Goal: Information Seeking & Learning: Find specific fact

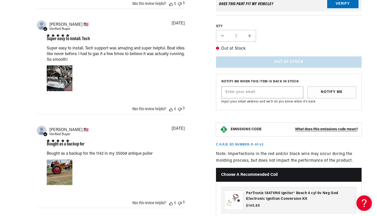
scroll to position [531, 0]
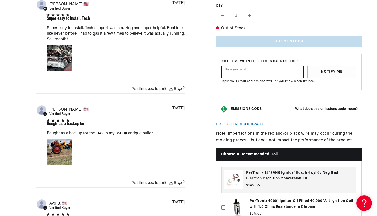
click at [249, 78] on input "Enter your email" at bounding box center [262, 71] width 81 height 11
type input "01.drifts-rest@icloud.com"
click at [332, 78] on button "Notify Me" at bounding box center [332, 72] width 49 height 12
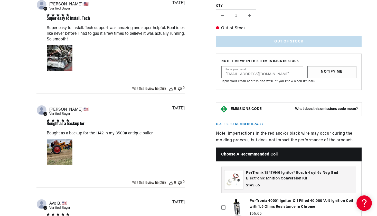
click at [329, 78] on button "Notify Me" at bounding box center [332, 72] width 49 height 12
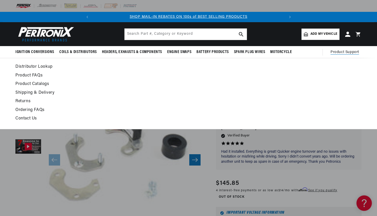
scroll to position [0, 0]
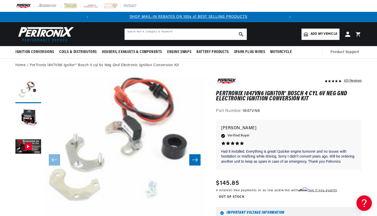
click at [202, 34] on input "text" at bounding box center [186, 34] width 122 height 11
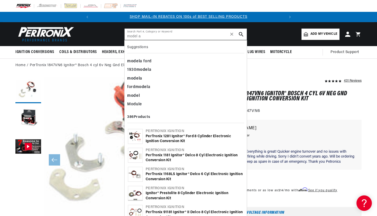
type input "model a"
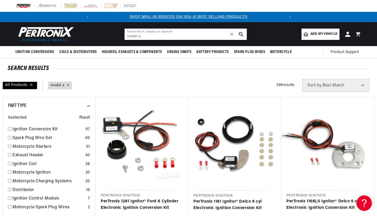
click at [164, 36] on input "model a" at bounding box center [186, 34] width 122 height 11
type input "m"
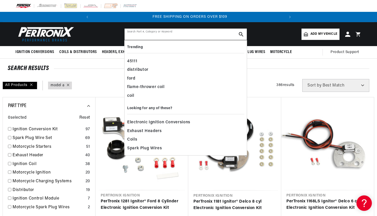
scroll to position [0, 192]
click at [279, 33] on header "BETTER SEARCH RESULTS Add your vehicle's year, make, and model to find parts be…" at bounding box center [189, 34] width 372 height 24
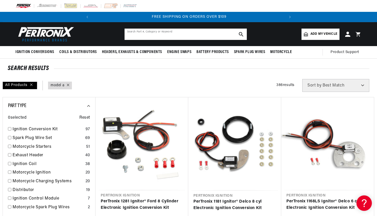
click at [190, 31] on input "text" at bounding box center [186, 34] width 122 height 11
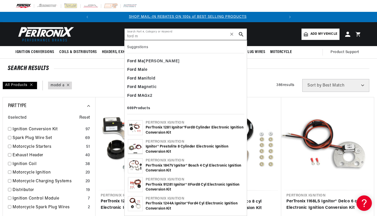
scroll to position [0, 0]
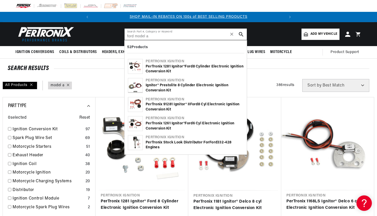
type input "ford model a"
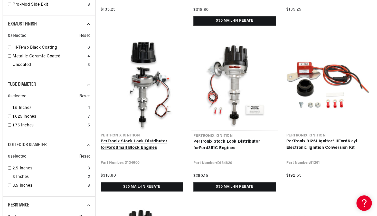
scroll to position [0, 192]
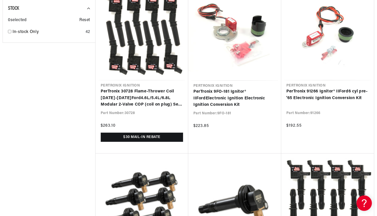
scroll to position [0, 192]
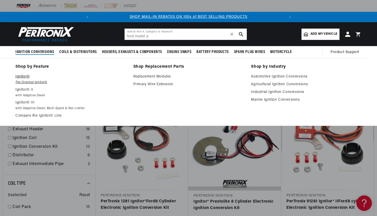
scroll to position [0, 192]
click at [40, 81] on em "The Original Ignitor©" at bounding box center [70, 82] width 111 height 5
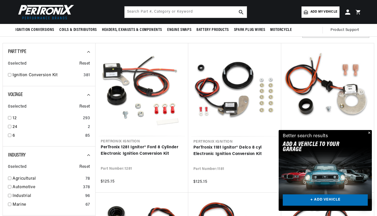
scroll to position [112, 0]
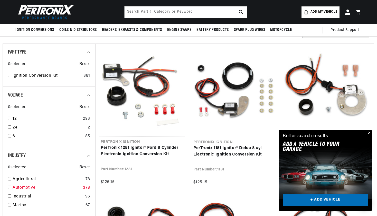
click at [26, 187] on link "Automotive" at bounding box center [47, 187] width 68 height 7
checkbox input "true"
click at [9, 136] on input "checkbox" at bounding box center [9, 135] width 3 height 3
checkbox input "true"
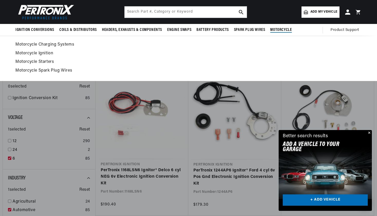
scroll to position [0, 192]
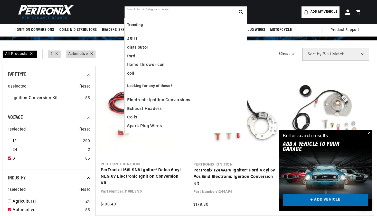
click at [198, 10] on input "text" at bounding box center [186, 11] width 122 height 11
paste input "1847VN6"
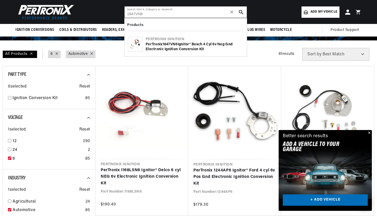
type input "1847VN6"
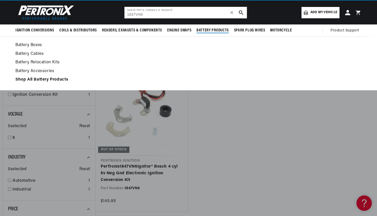
scroll to position [32, 0]
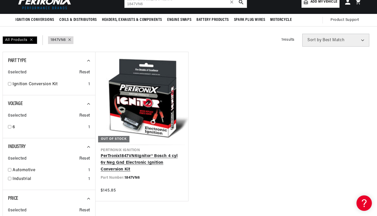
click at [163, 153] on link "PerTronix 1847VN6 Ignitor® Bosch 4 cyl 6v Neg Gnd Electronic Ignition Conversio…" at bounding box center [142, 163] width 82 height 20
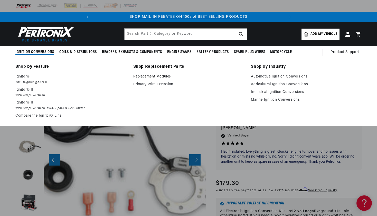
click at [154, 75] on link "Replacement Modules" at bounding box center [188, 76] width 111 height 6
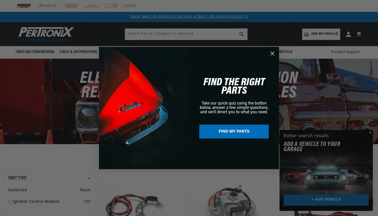
click at [193, 32] on div "Close dialog FIND THE RIGHT PARTS Take our quick quiz using the button below, a…" at bounding box center [189, 108] width 378 height 216
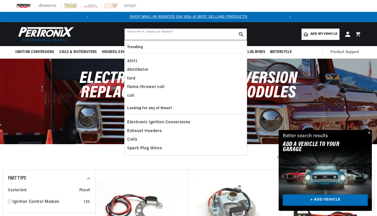
click at [196, 35] on input "text" at bounding box center [186, 34] width 122 height 11
paste input "1847VN6"
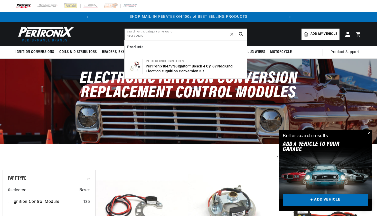
scroll to position [0, 129]
type input "1847VN6"
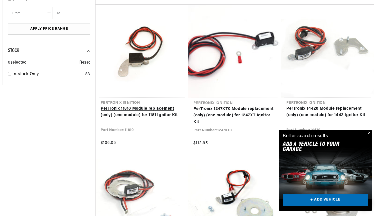
scroll to position [343, 0]
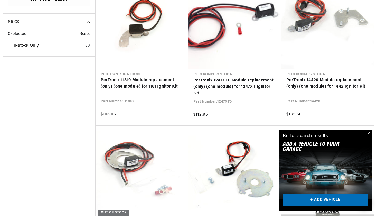
click at [369, 132] on button "Close" at bounding box center [369, 133] width 6 height 6
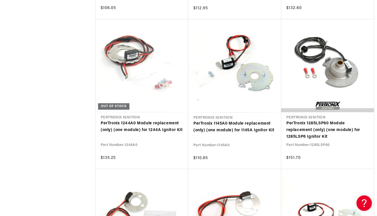
scroll to position [449, 0]
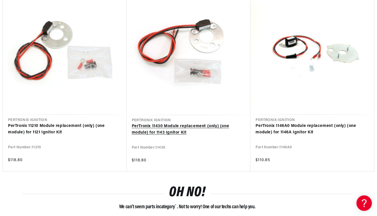
scroll to position [785, 0]
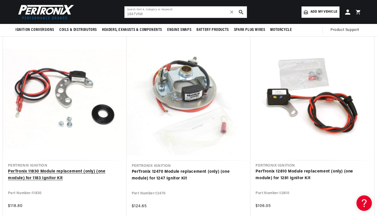
click at [96, 170] on link "PerTronix 11830 Module replacement (only) (one module) for 1183 Ignitor Kit" at bounding box center [65, 174] width 114 height 13
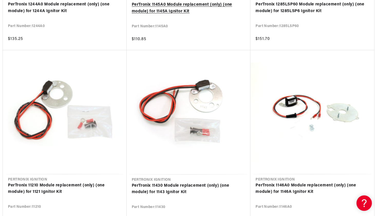
scroll to position [727, 0]
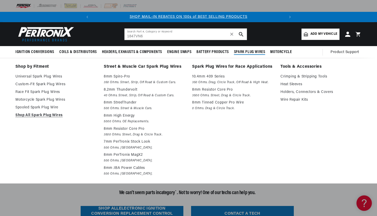
click at [247, 52] on span "Spark Plug Wires" at bounding box center [249, 51] width 31 height 5
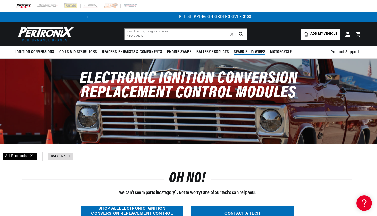
scroll to position [0, 192]
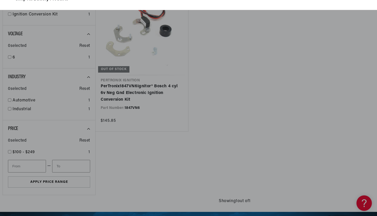
scroll to position [121, 0]
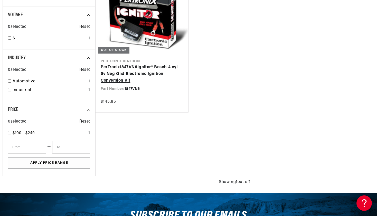
click at [161, 69] on link "PerTronix 1847VN6 Ignitor® Bosch 4 cyl 6v Neg Gnd Electronic Ignition Conversio…" at bounding box center [142, 74] width 82 height 20
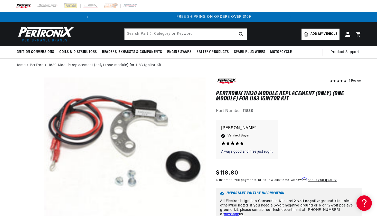
scroll to position [0, 192]
